Goal: Task Accomplishment & Management: Use online tool/utility

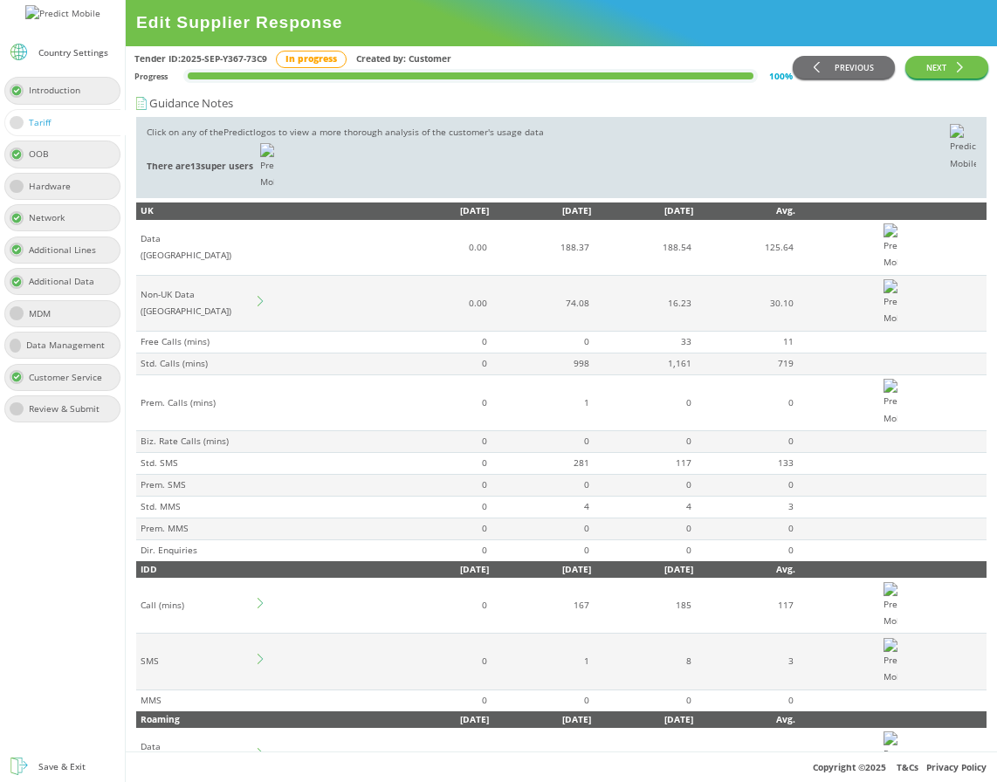
scroll to position [626, 0]
click at [254, 275] on td "Non-UK Data ([GEOGRAPHIC_DATA])" at bounding box center [196, 303] width 120 height 56
click at [260, 296] on icon at bounding box center [260, 301] width 5 height 10
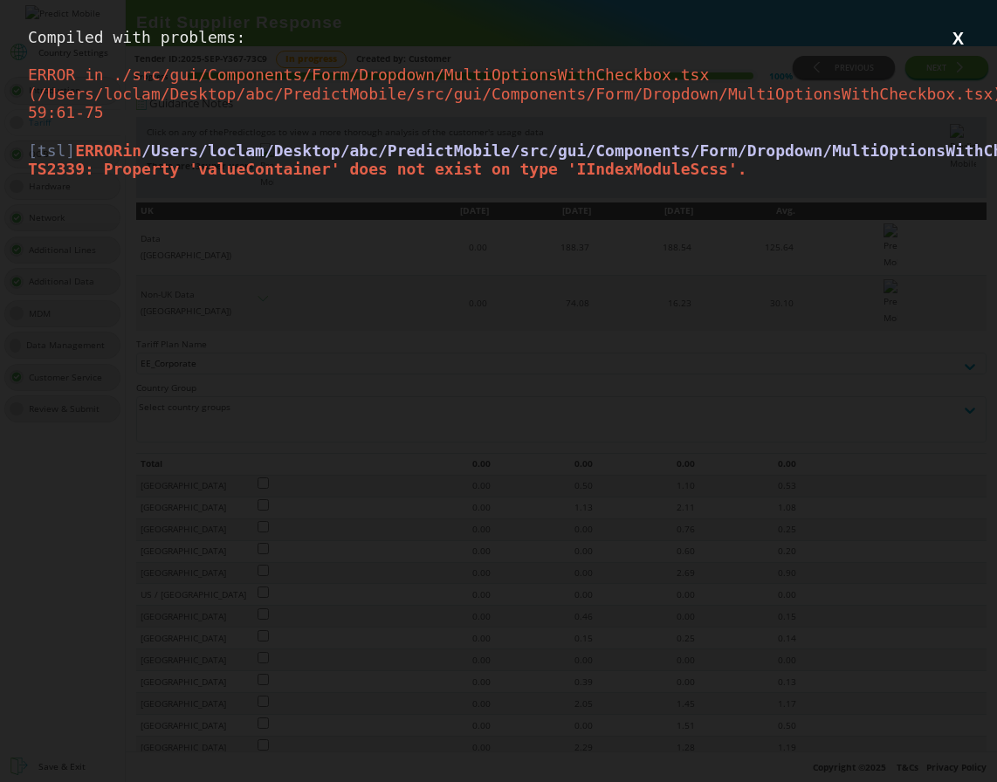
scroll to position [0, 0]
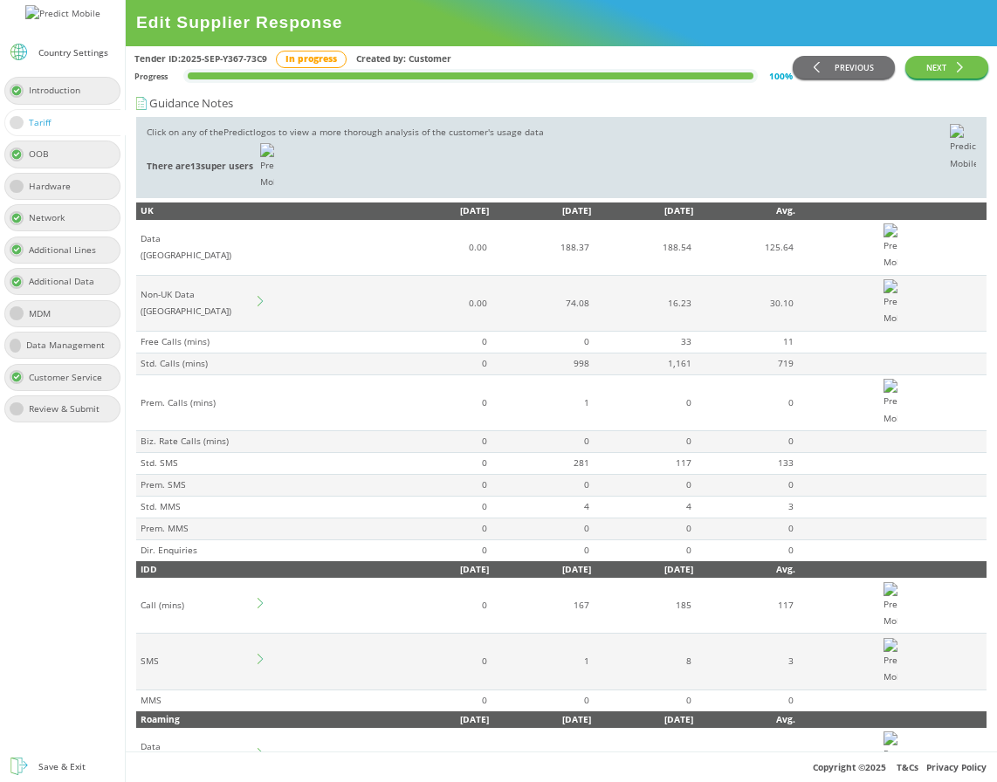
scroll to position [664, 0]
click at [257, 275] on td at bounding box center [321, 303] width 131 height 56
click at [260, 296] on icon at bounding box center [263, 301] width 10 height 10
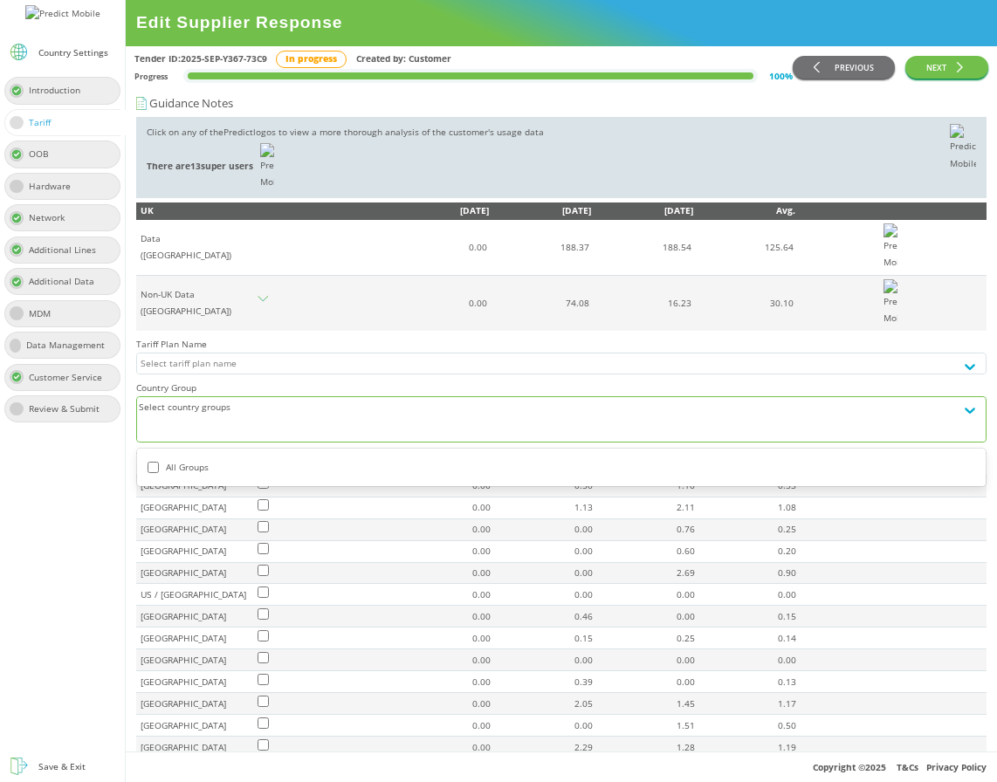
click at [243, 417] on div at bounding box center [546, 427] width 810 height 20
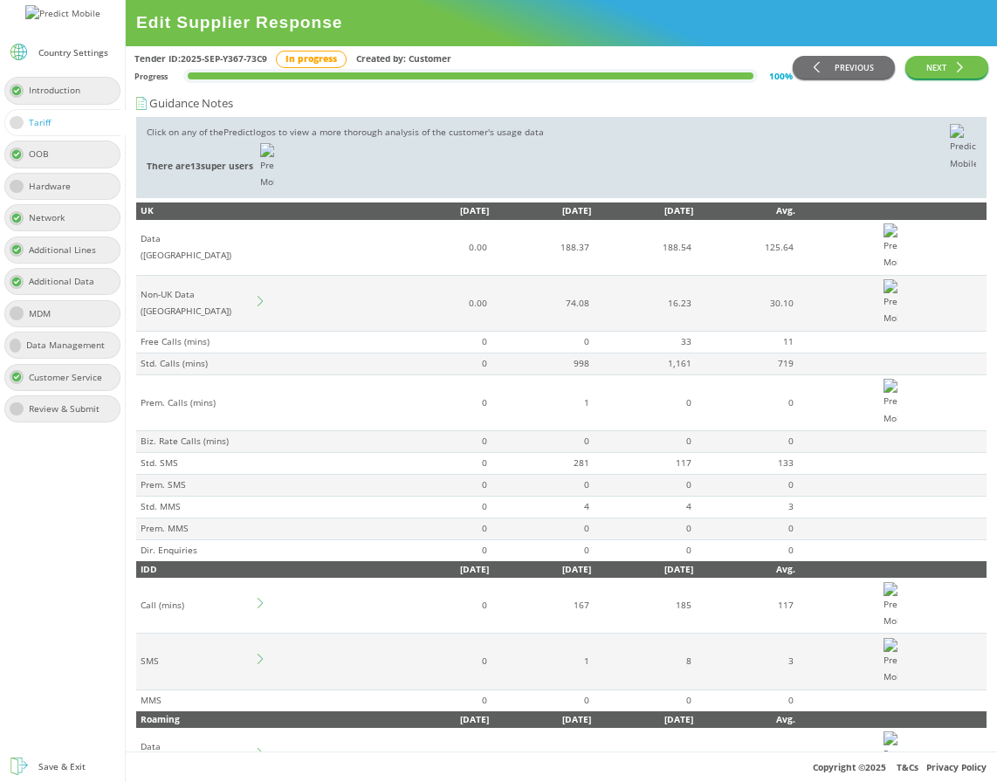
scroll to position [664, 0]
click at [259, 296] on icon at bounding box center [263, 301] width 10 height 10
click at [261, 296] on icon at bounding box center [263, 301] width 10 height 10
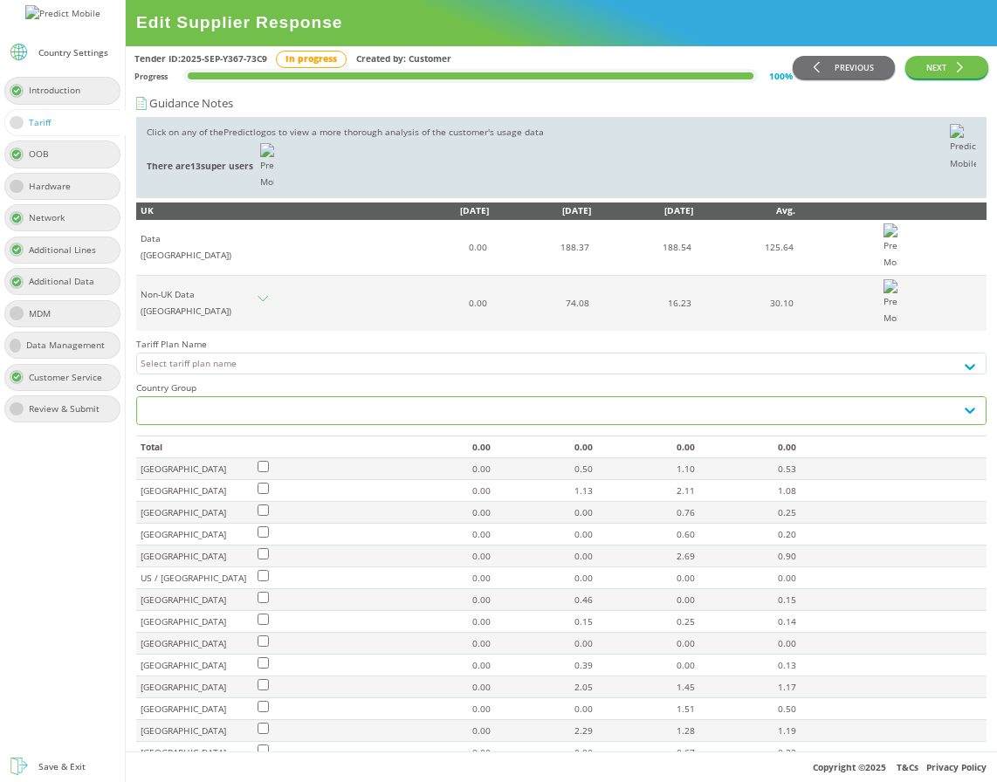
click at [317, 401] on div at bounding box center [546, 411] width 810 height 20
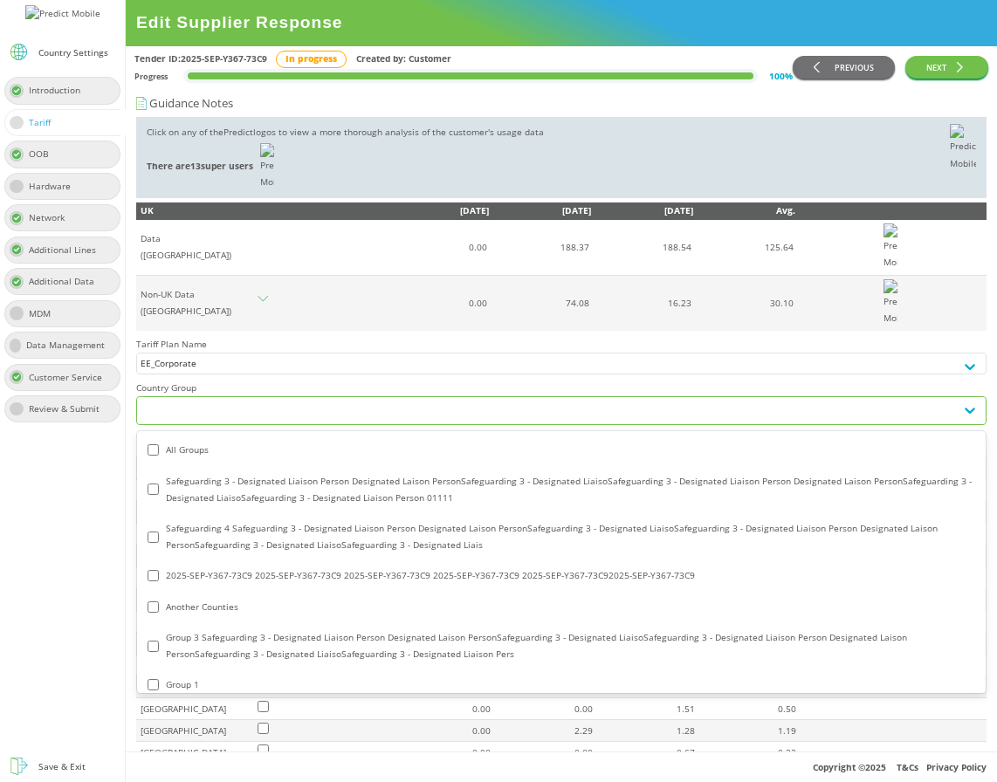
click at [172, 442] on div "All Groups" at bounding box center [562, 450] width 828 height 17
click at [324, 401] on div at bounding box center [546, 411] width 810 height 20
